Goal: Check status: Check status

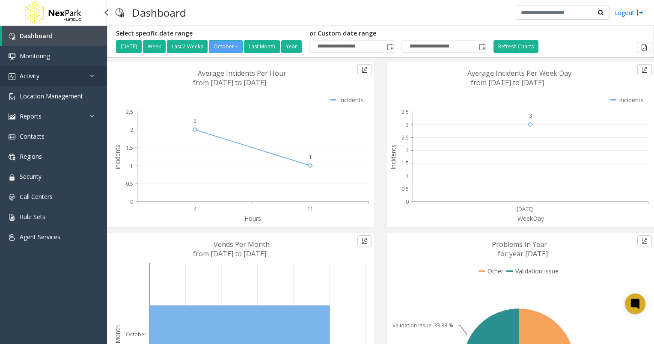
click at [48, 79] on link "Activity" at bounding box center [53, 76] width 107 height 20
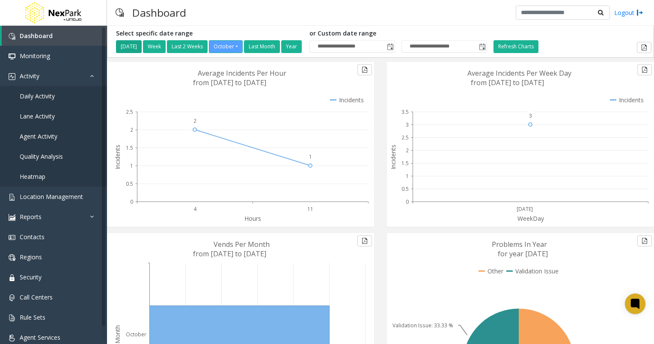
click at [136, 46] on button "[DATE]" at bounding box center [129, 46] width 26 height 13
type input "**********"
click at [391, 48] on span "Toggle popup" at bounding box center [388, 47] width 7 height 7
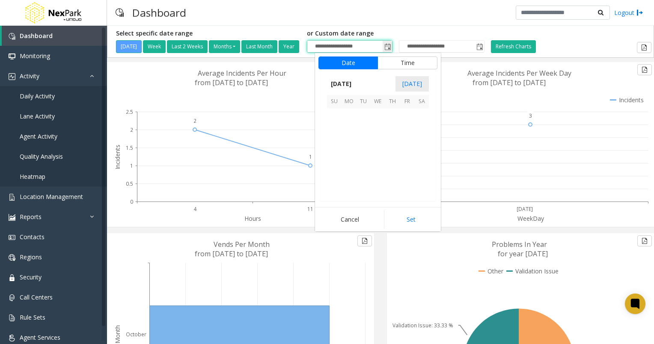
scroll to position [153814, 0]
click at [377, 114] on span "1" at bounding box center [378, 115] width 15 height 15
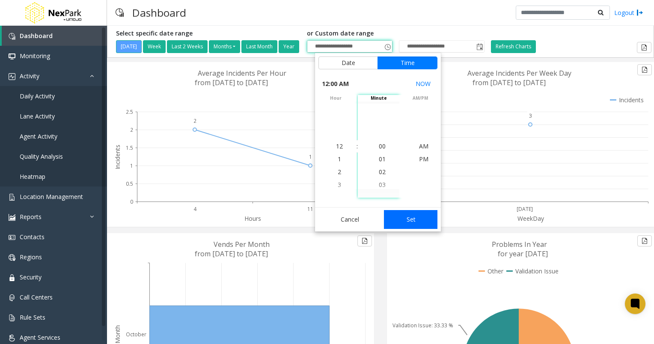
click at [413, 220] on button "Set" at bounding box center [411, 219] width 54 height 19
type input "**********"
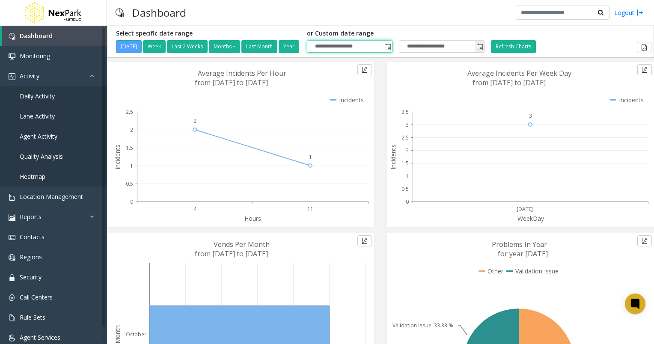
click at [484, 51] on span "Toggle popup" at bounding box center [479, 47] width 9 height 14
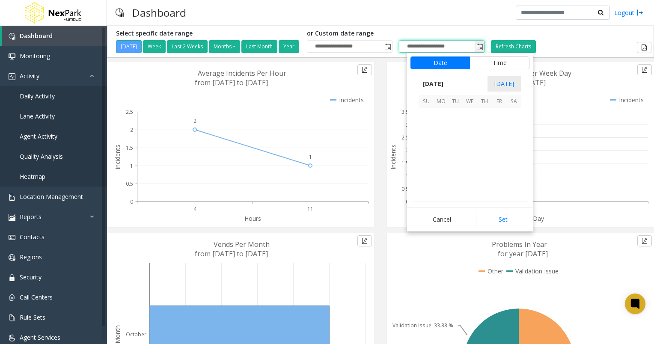
scroll to position [13, 0]
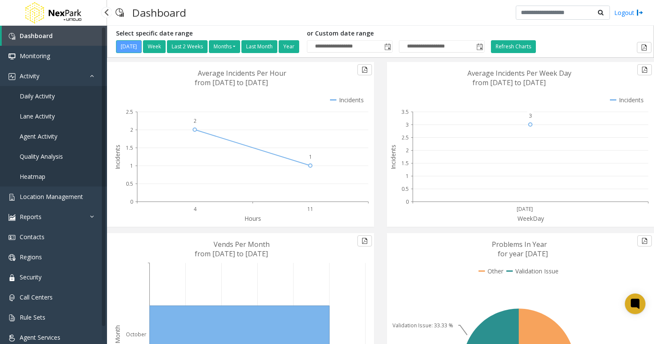
click at [54, 99] on span "Daily Activity" at bounding box center [37, 96] width 35 height 8
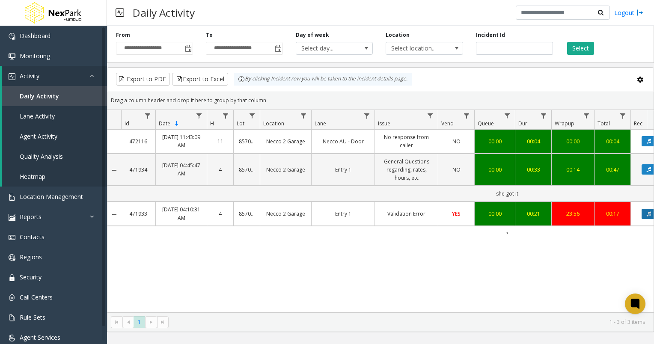
click at [644, 214] on button "Data table" at bounding box center [649, 214] width 15 height 10
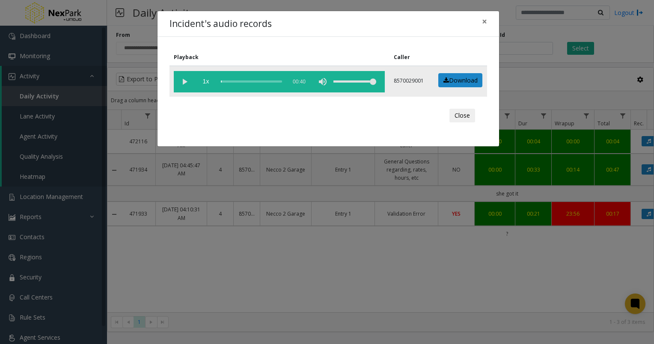
click at [182, 82] on vg-play-pause at bounding box center [184, 81] width 21 height 21
click at [460, 113] on button "Close" at bounding box center [463, 116] width 26 height 14
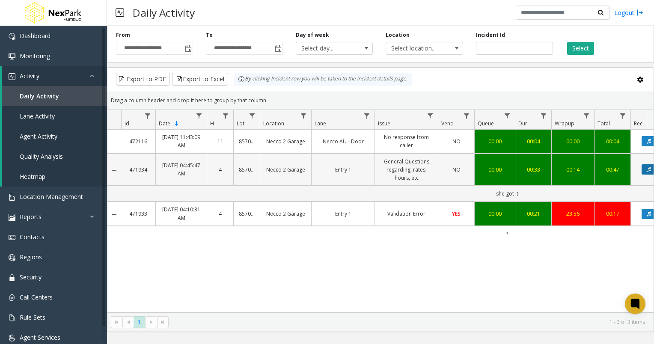
click at [643, 170] on button "Data table" at bounding box center [649, 169] width 15 height 10
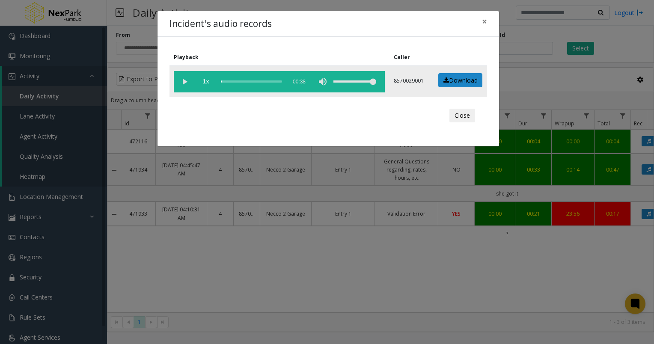
click at [184, 78] on vg-play-pause at bounding box center [184, 81] width 21 height 21
click at [459, 118] on button "Close" at bounding box center [463, 116] width 26 height 14
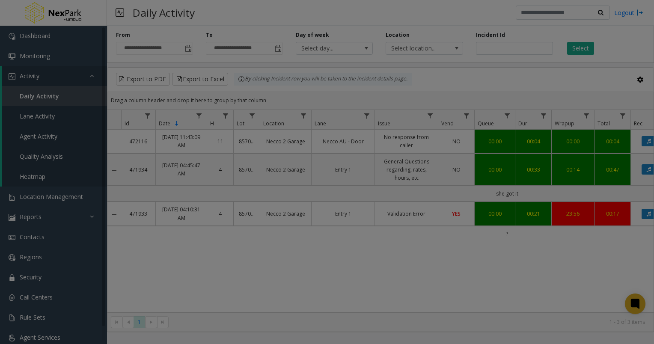
click at [459, 118] on body "**********" at bounding box center [327, 172] width 654 height 344
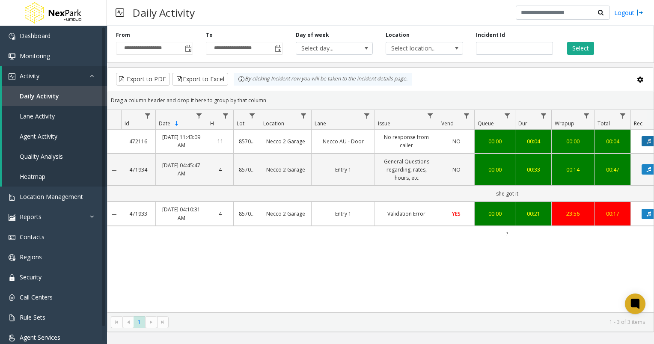
click at [644, 140] on button "Data table" at bounding box center [649, 141] width 15 height 10
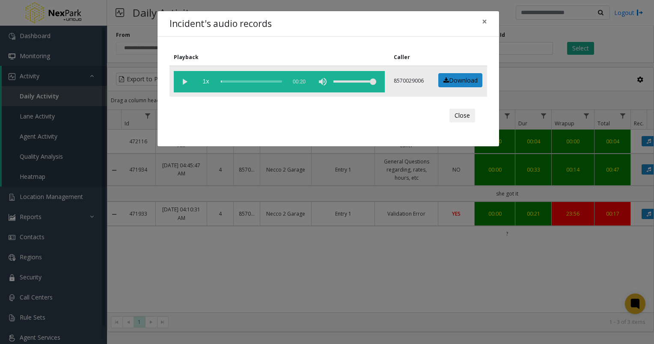
click at [186, 81] on vg-play-pause at bounding box center [184, 81] width 21 height 21
click at [465, 113] on button "Close" at bounding box center [463, 116] width 26 height 14
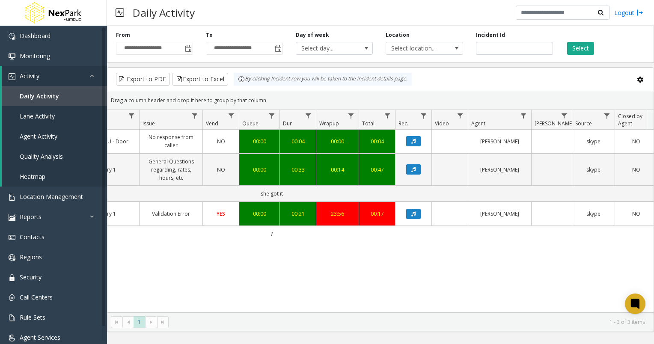
scroll to position [0, 245]
